Goal: Find specific page/section: Find specific page/section

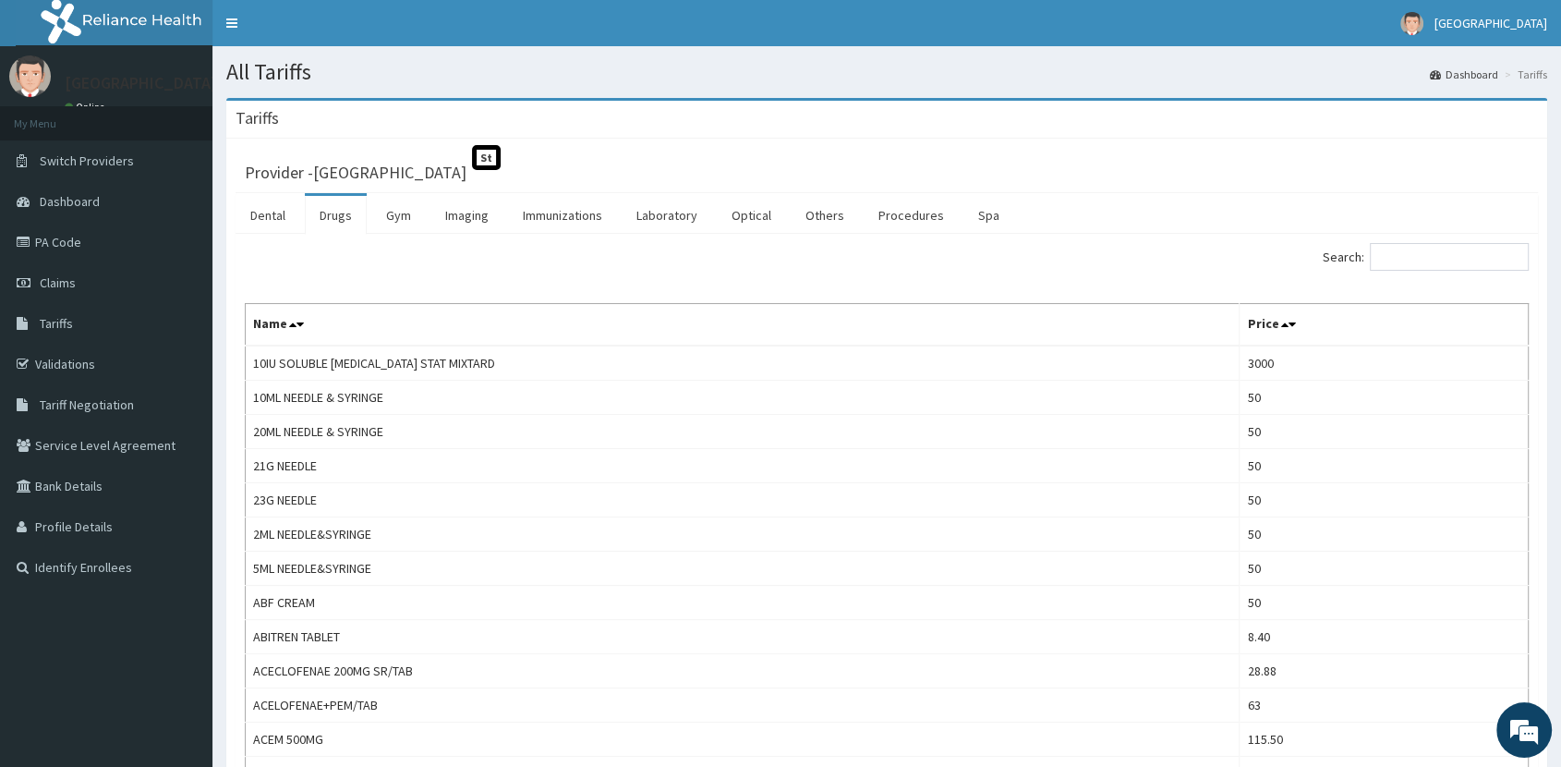
click at [1439, 273] on div "Search:" at bounding box center [1215, 259] width 628 height 32
click at [1433, 249] on input "Search:" at bounding box center [1449, 257] width 159 height 28
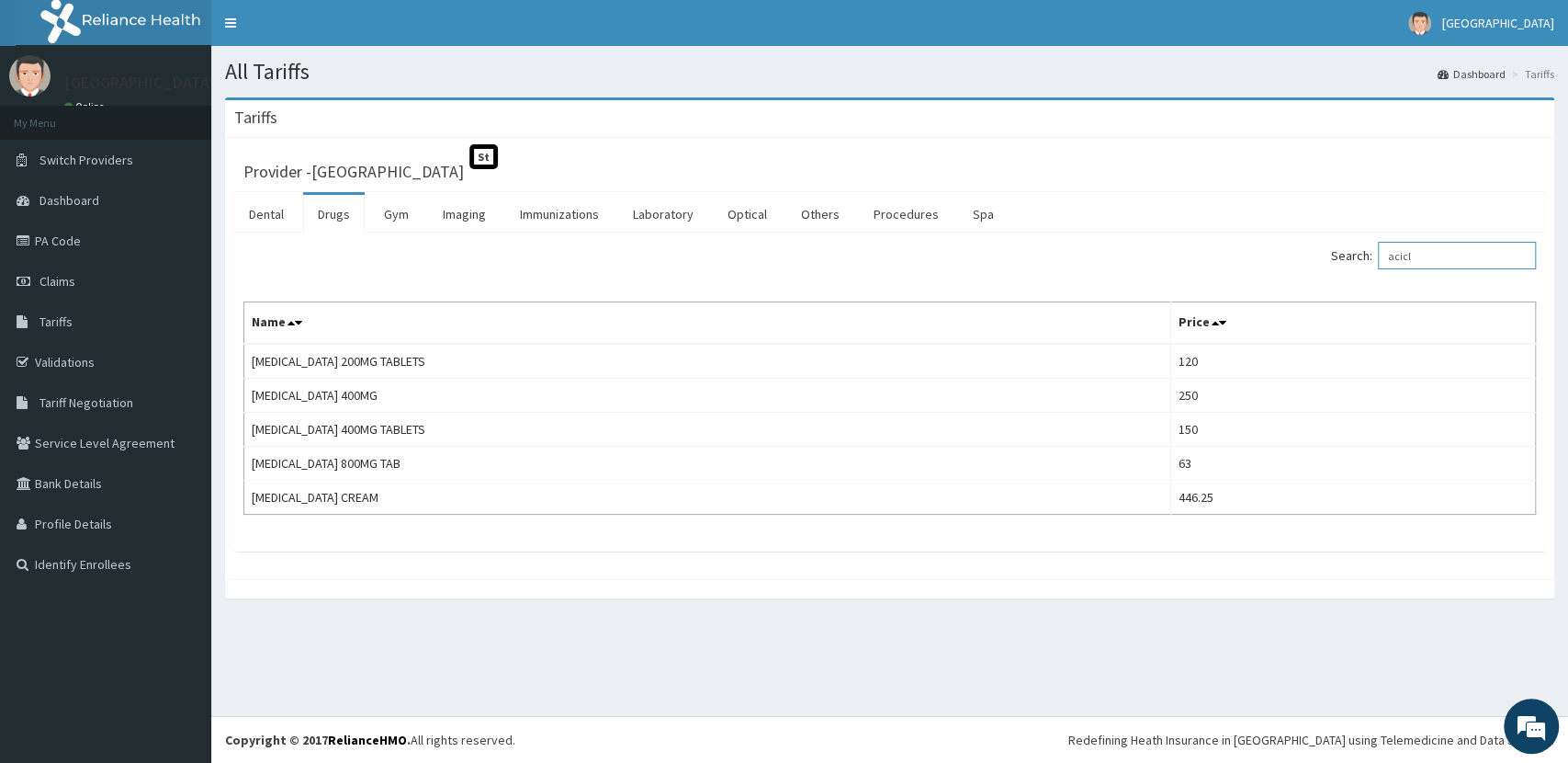
type input "acicl"
click at [109, 248] on link "PA Code" at bounding box center [105, 241] width 211 height 41
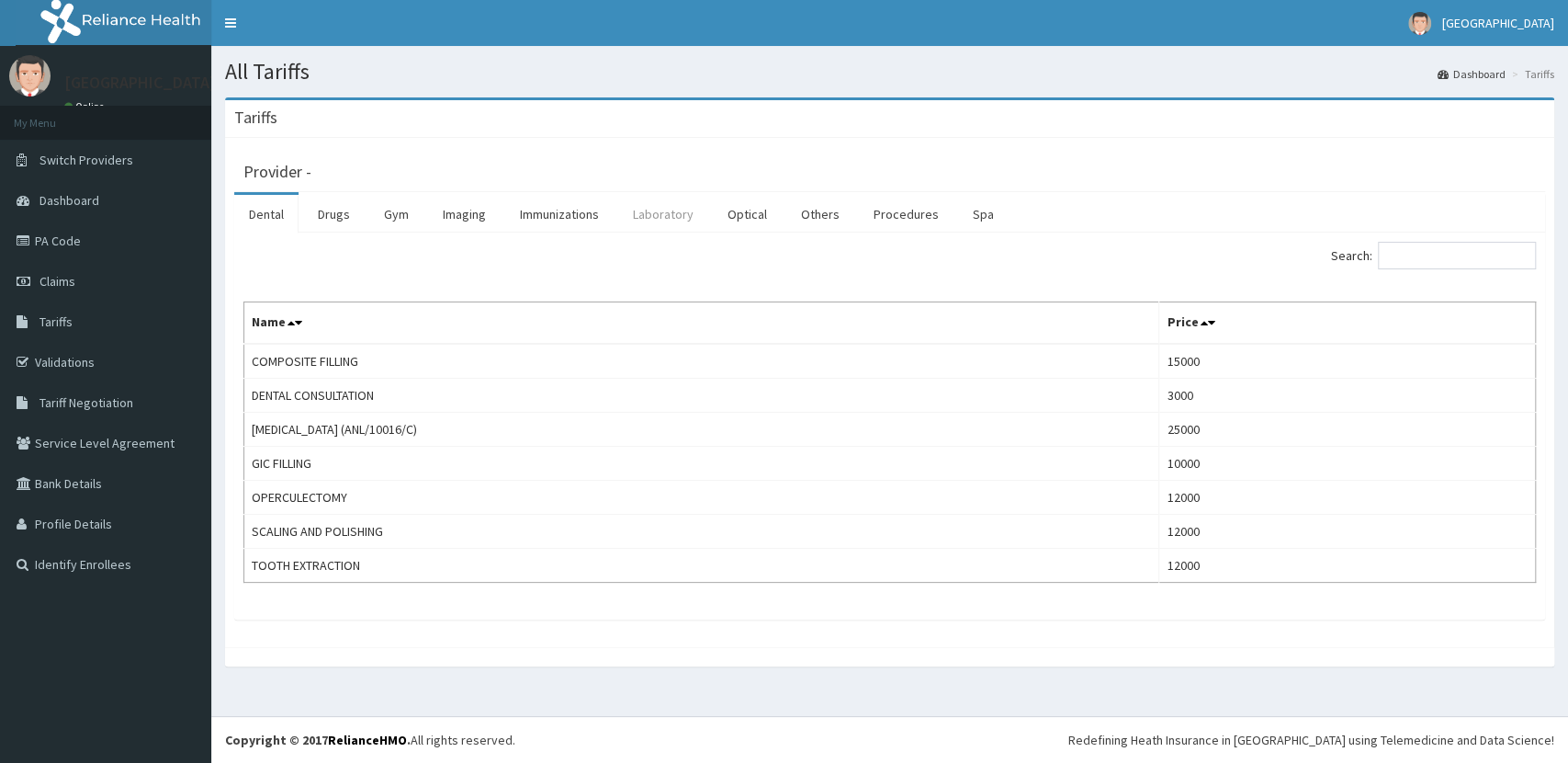
click at [620, 221] on link "Laboratory" at bounding box center [663, 214] width 90 height 39
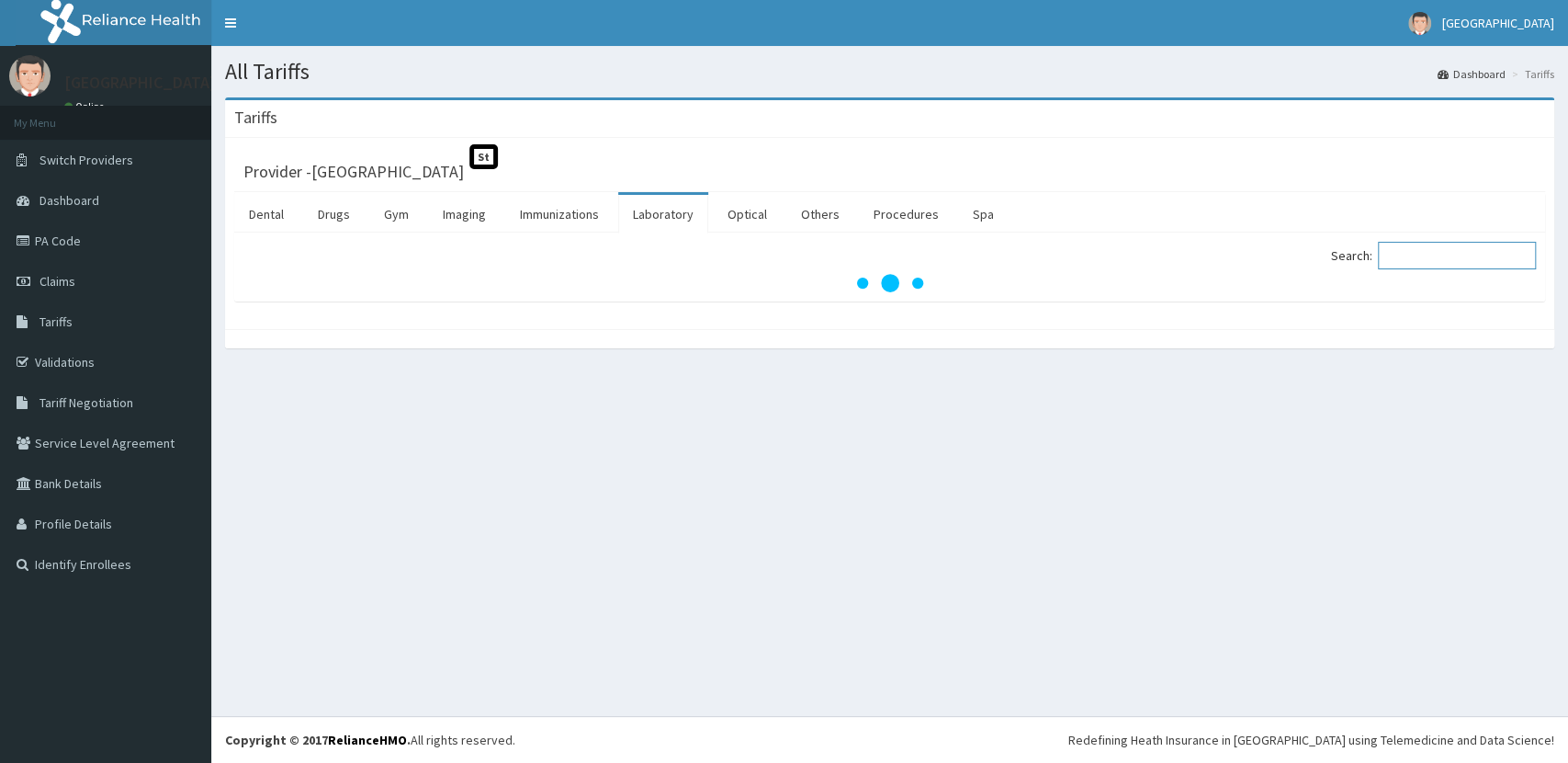
click at [1401, 256] on input "Search:" at bounding box center [1457, 256] width 158 height 28
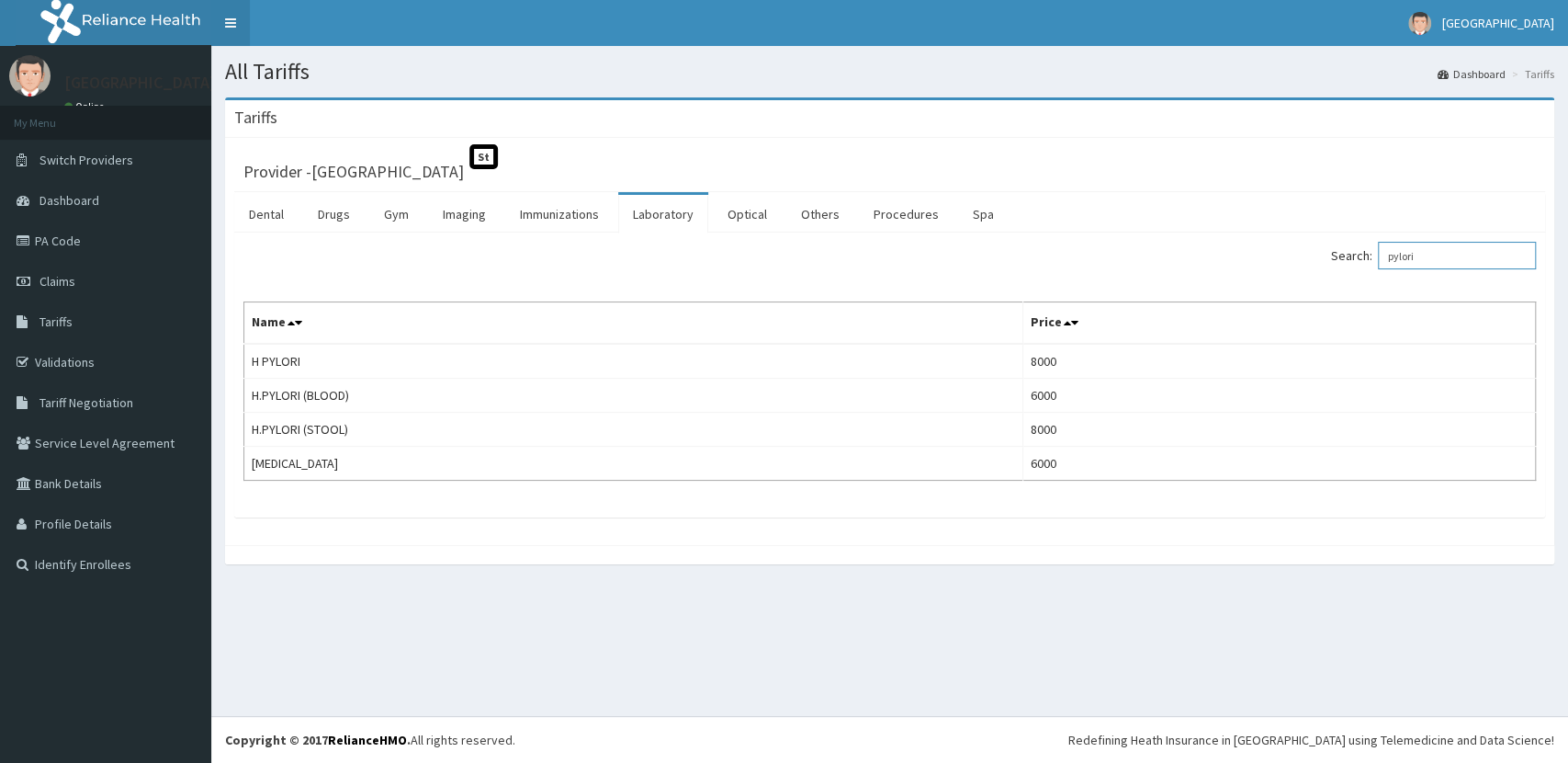
type input "pylori"
click at [93, 245] on link "PA Code" at bounding box center [105, 241] width 211 height 41
